Goal: Task Accomplishment & Management: Complete application form

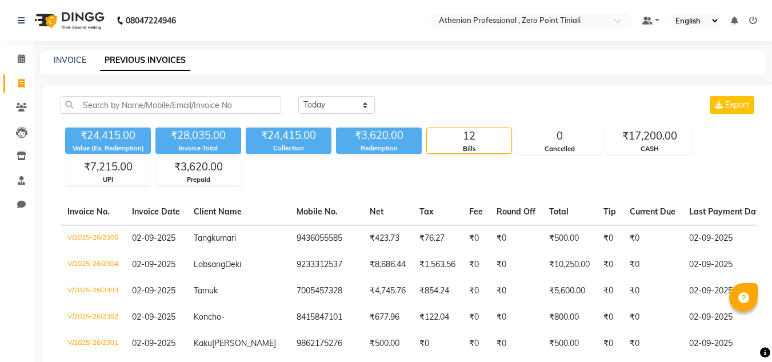
select select "[DATE]"
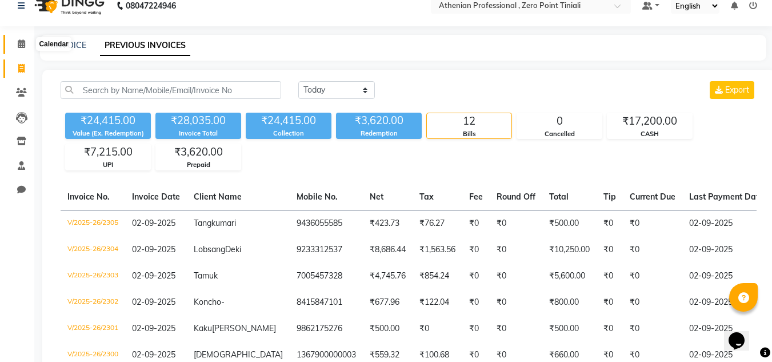
click at [20, 39] on icon at bounding box center [21, 43] width 7 height 9
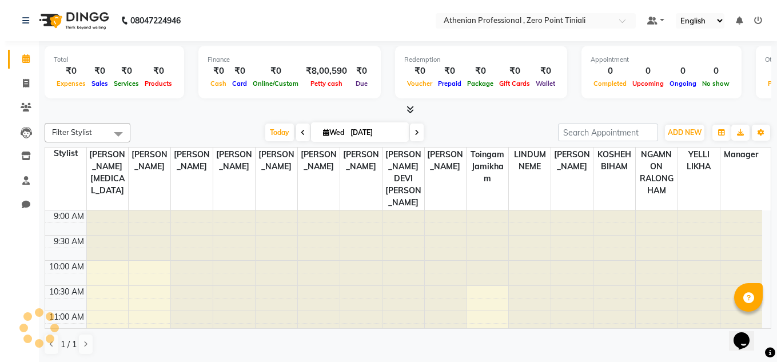
scroll to position [101, 0]
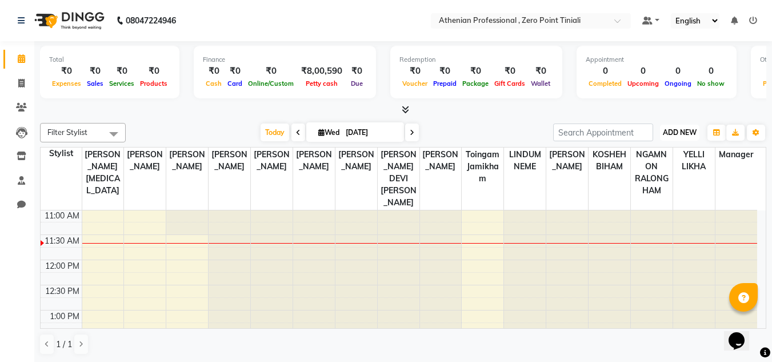
click at [682, 133] on span "ADD NEW" at bounding box center [680, 132] width 34 height 9
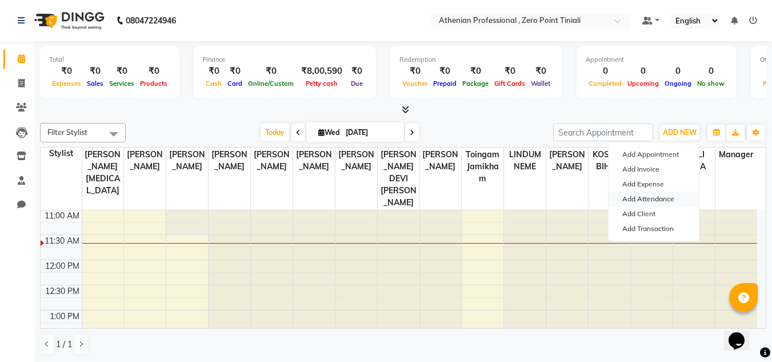
click at [663, 198] on link "Add Attendance" at bounding box center [654, 198] width 90 height 15
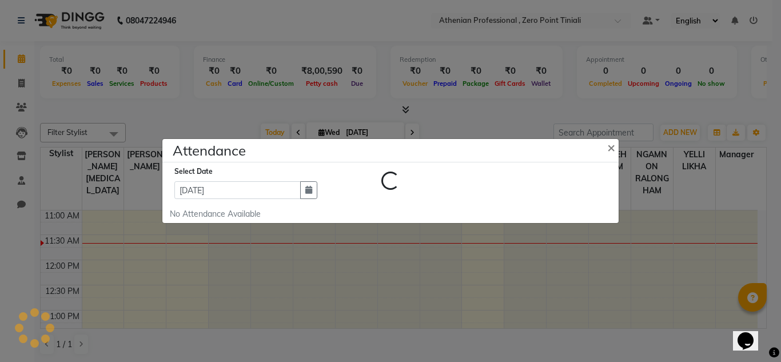
select select "W"
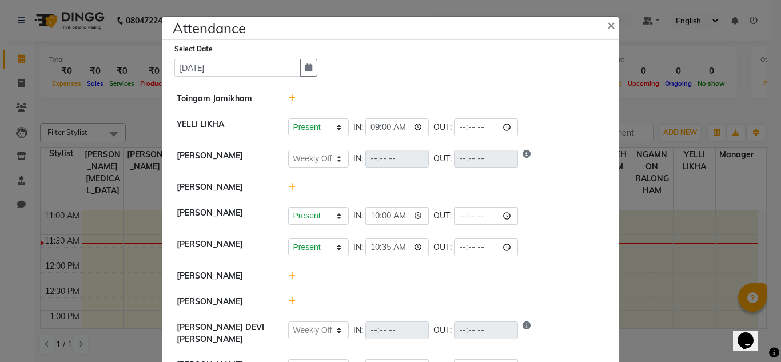
click at [288, 98] on icon at bounding box center [291, 98] width 7 height 8
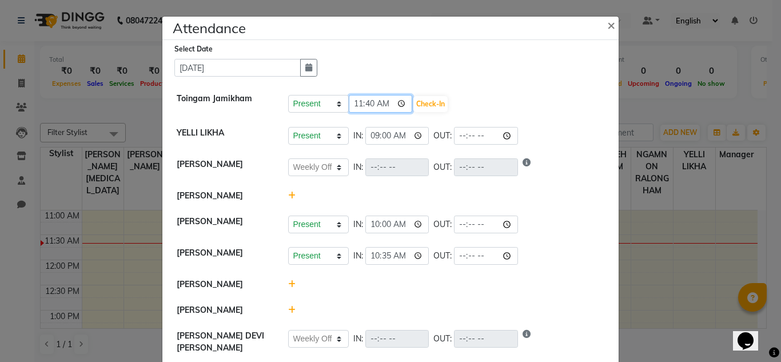
click at [370, 100] on input "11:40" at bounding box center [381, 104] width 64 height 18
type input "11:34"
click at [417, 108] on button "Check-In" at bounding box center [430, 104] width 34 height 16
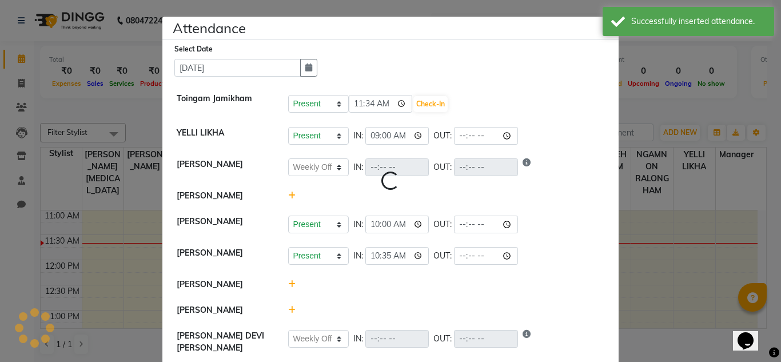
select select "W"
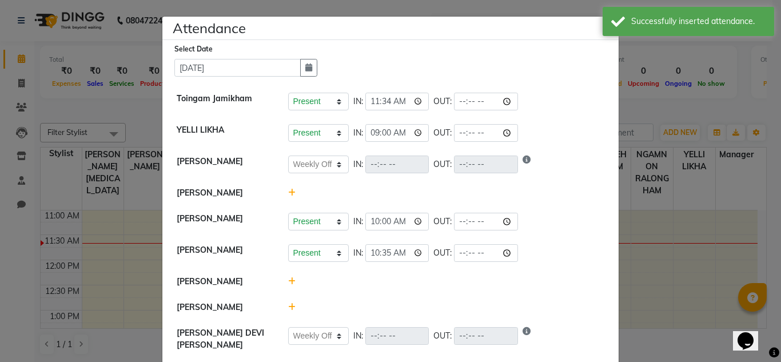
click at [288, 285] on icon at bounding box center [291, 281] width 7 height 8
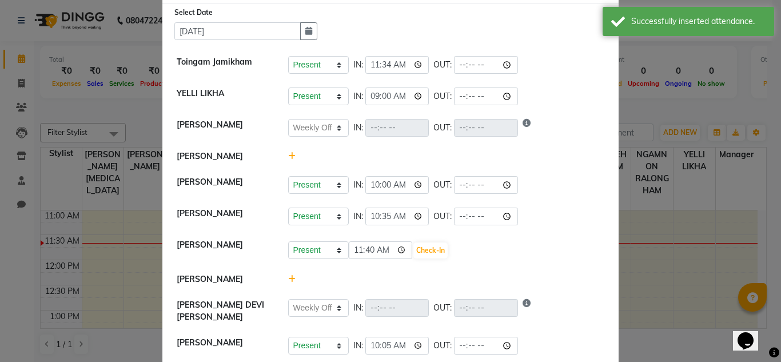
scroll to position [37, 0]
click at [365, 249] on input "11:40" at bounding box center [381, 250] width 64 height 18
type input "11:30"
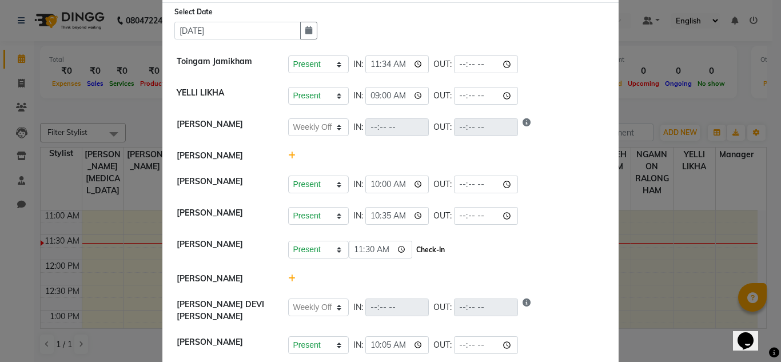
click at [420, 245] on button "Check-In" at bounding box center [430, 250] width 34 height 16
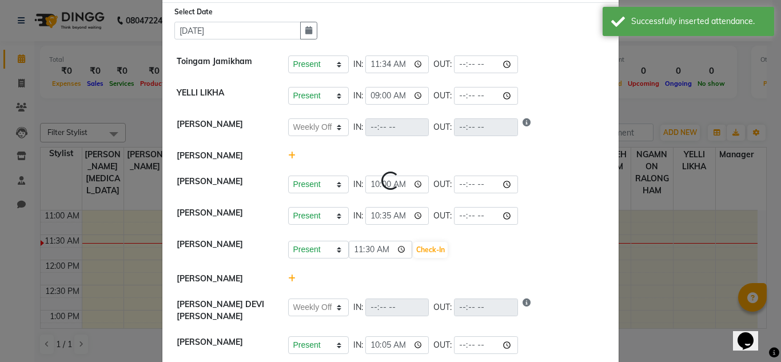
select select "W"
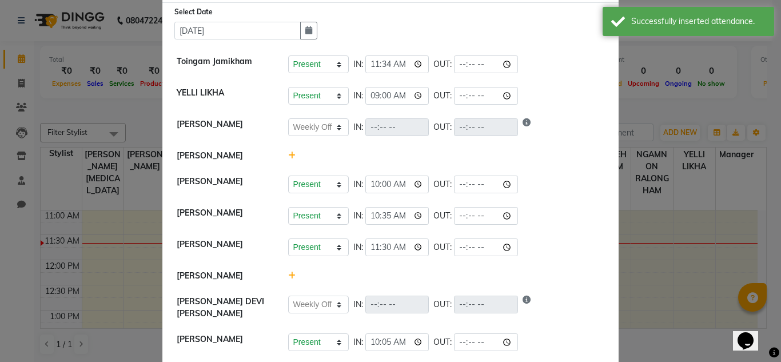
click at [288, 280] on icon at bounding box center [291, 275] width 7 height 8
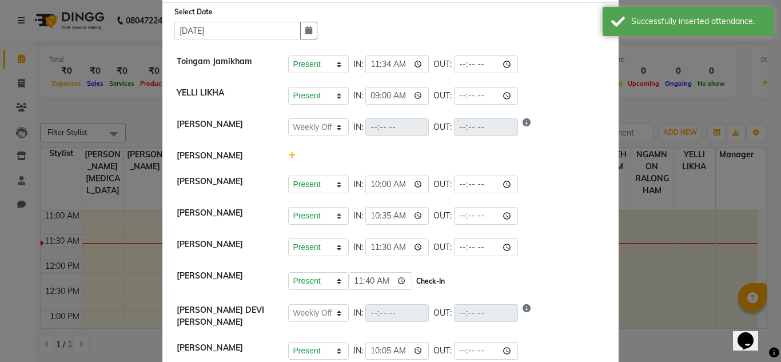
click at [413, 286] on button "Check-In" at bounding box center [430, 281] width 34 height 16
select select "W"
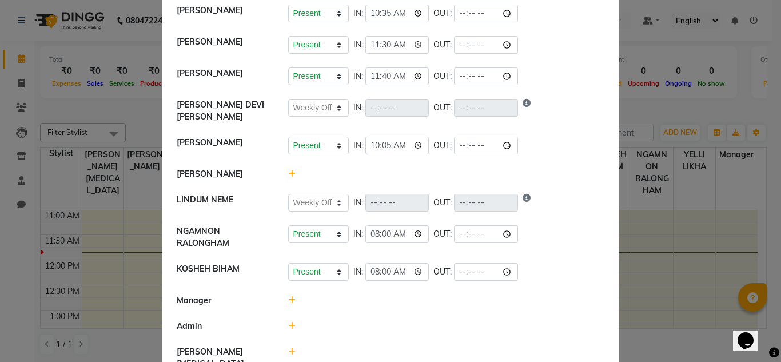
scroll to position [240, 0]
click at [288, 176] on icon at bounding box center [291, 173] width 7 height 8
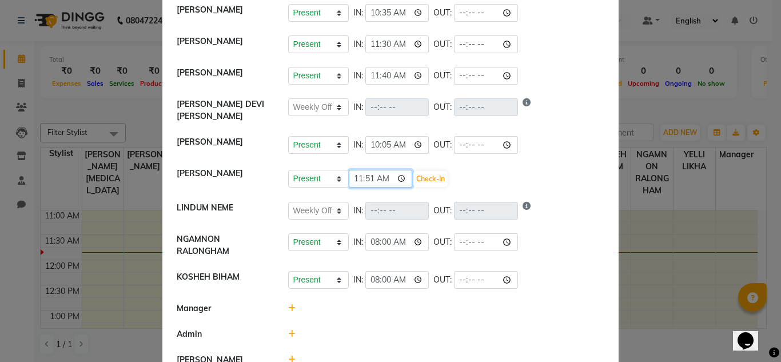
click at [366, 182] on input "11:51" at bounding box center [381, 179] width 64 height 18
type input "11:50"
click at [413, 179] on button "Check-In" at bounding box center [430, 179] width 34 height 16
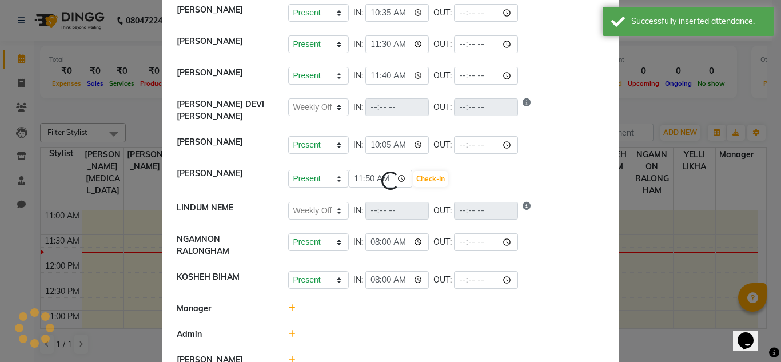
select select "W"
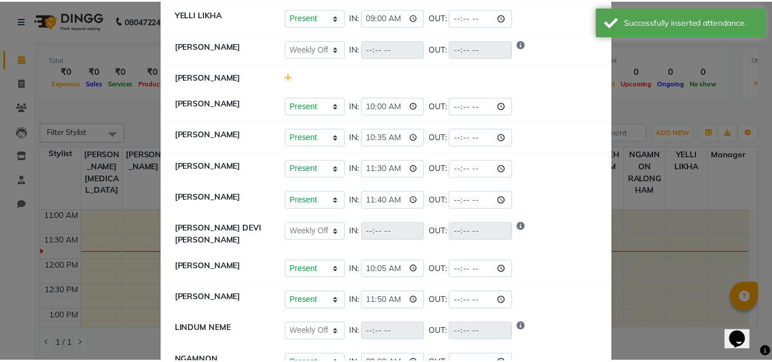
scroll to position [0, 0]
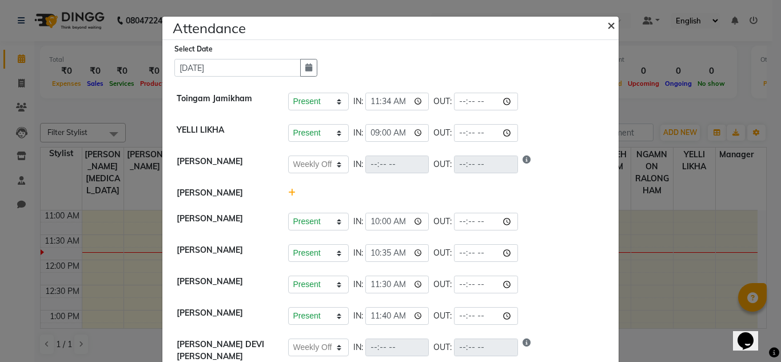
click at [607, 28] on span "×" at bounding box center [611, 24] width 8 height 17
